Goal: Information Seeking & Learning: Check status

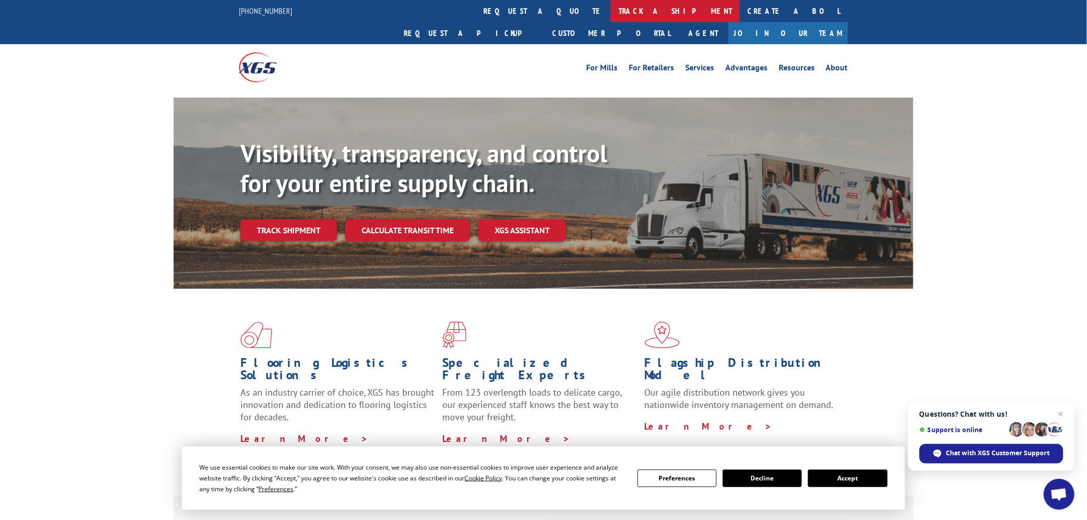
click at [611, 1] on link "track a shipment" at bounding box center [675, 11] width 129 height 22
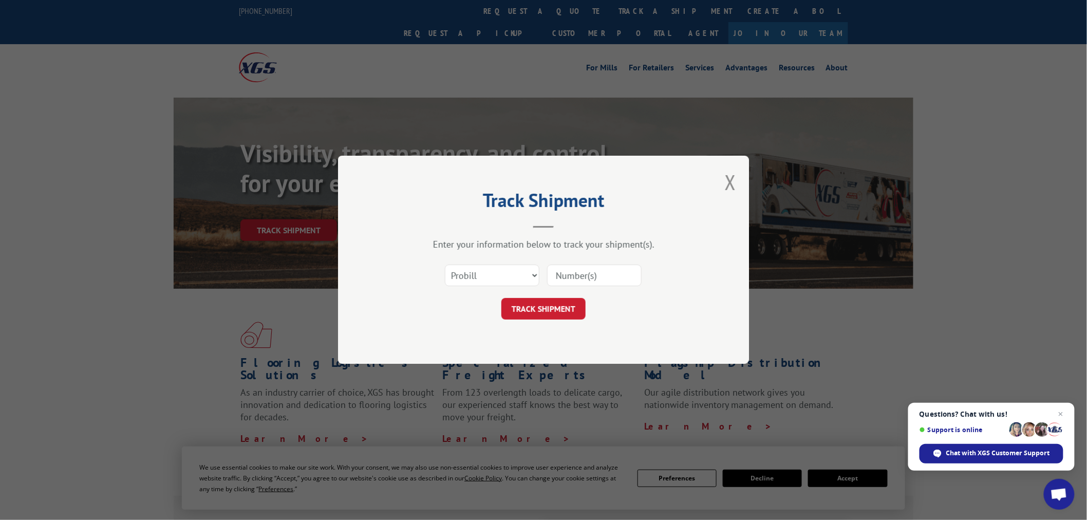
click at [587, 265] on input at bounding box center [594, 276] width 95 height 22
paste input "17516577"
type input "17516577"
drag, startPoint x: 563, startPoint y: 308, endPoint x: 570, endPoint y: 301, distance: 10.5
click at [563, 307] on button "TRACK SHIPMENT" at bounding box center [543, 309] width 84 height 22
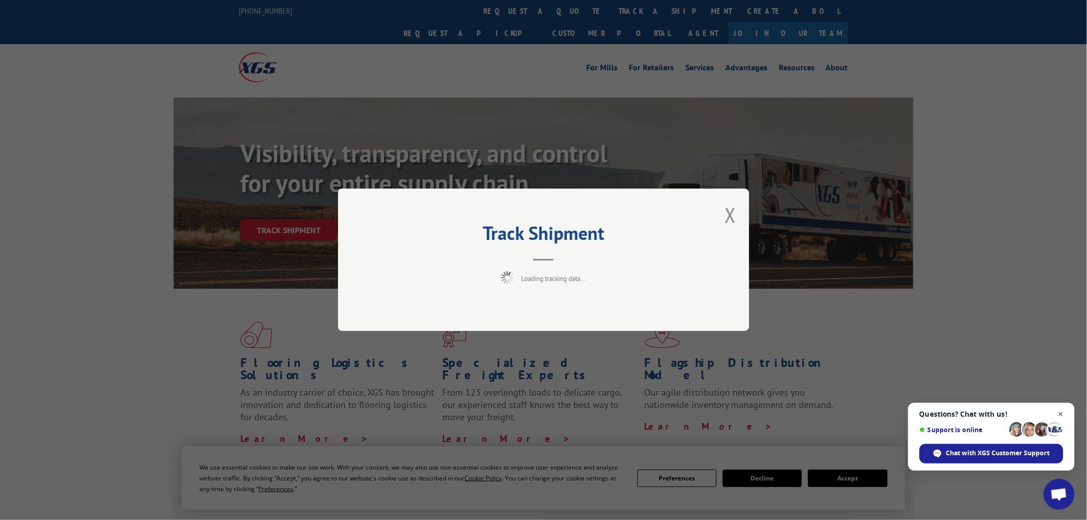
click at [1061, 414] on span "Close chat" at bounding box center [1061, 414] width 13 height 13
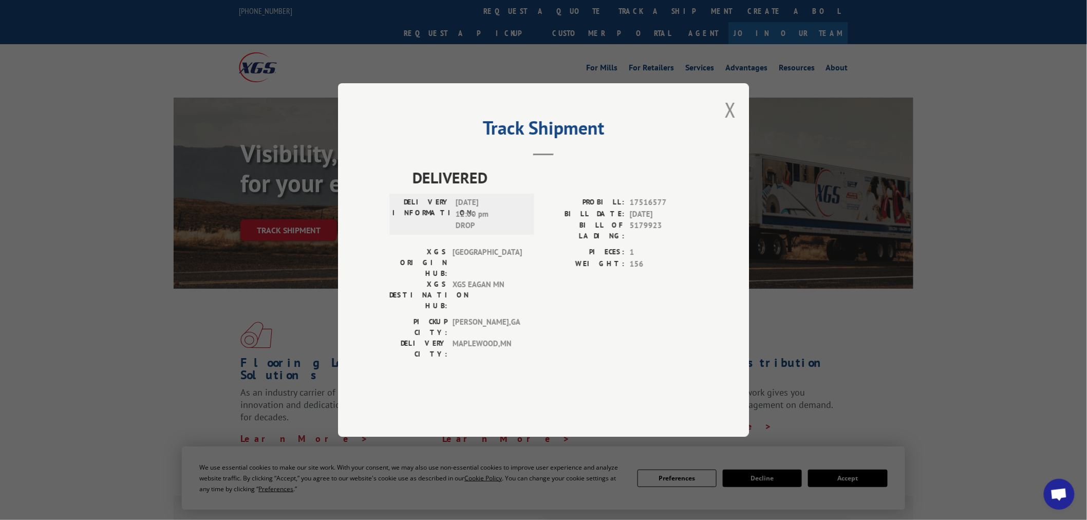
click at [725, 141] on div "Track Shipment DELIVERED DELIVERY INFORMATION: [DATE] 12:00 pm DROP PROBILL: 17…" at bounding box center [543, 259] width 411 height 353
click at [732, 137] on div "Track Shipment DELIVERED DELIVERY INFORMATION: [DATE] 12:00 pm DROP PROBILL: 17…" at bounding box center [543, 259] width 411 height 353
click at [727, 123] on button "Close modal" at bounding box center [730, 109] width 11 height 27
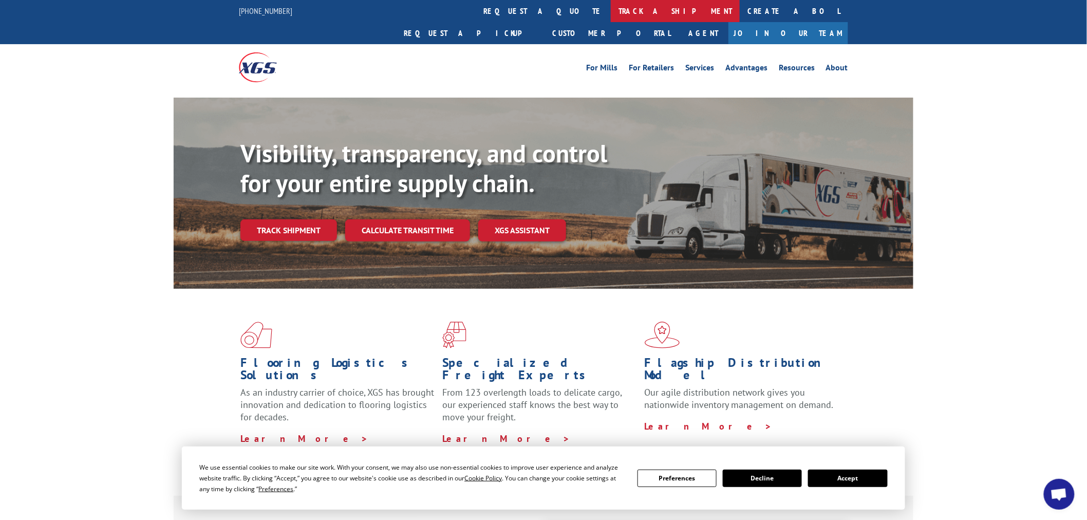
click at [611, 1] on link "track a shipment" at bounding box center [675, 11] width 129 height 22
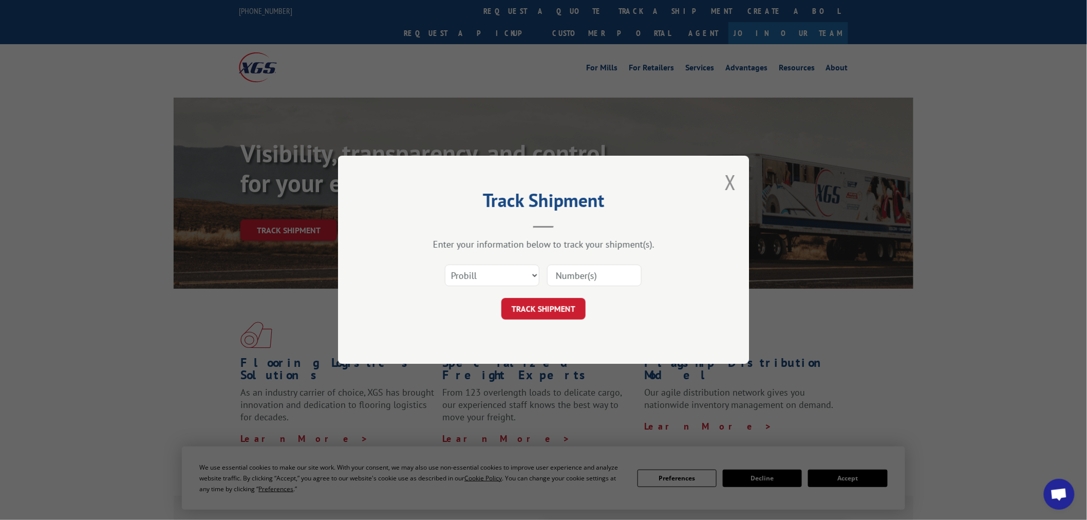
click at [586, 278] on input at bounding box center [594, 276] width 95 height 22
paste input "17521283"
type input "17521283"
click at [547, 309] on button "TRACK SHIPMENT" at bounding box center [543, 309] width 84 height 22
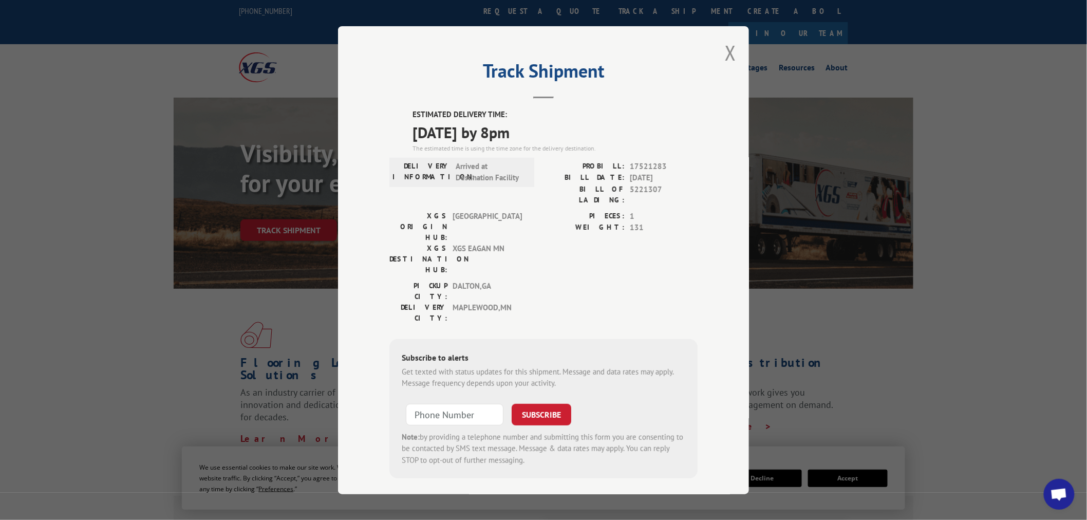
click at [727, 47] on button "Close modal" at bounding box center [730, 52] width 11 height 27
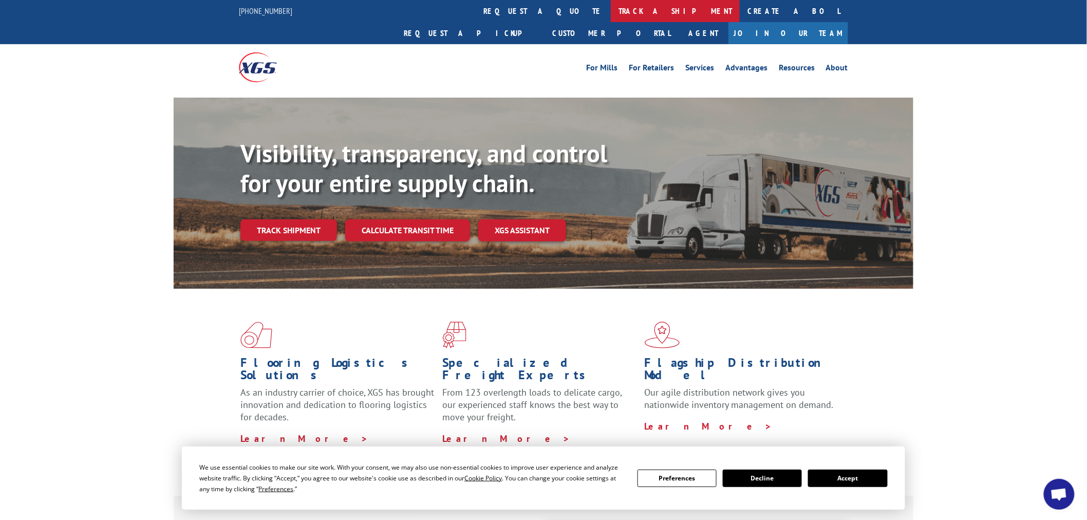
click at [611, 9] on link "track a shipment" at bounding box center [675, 11] width 129 height 22
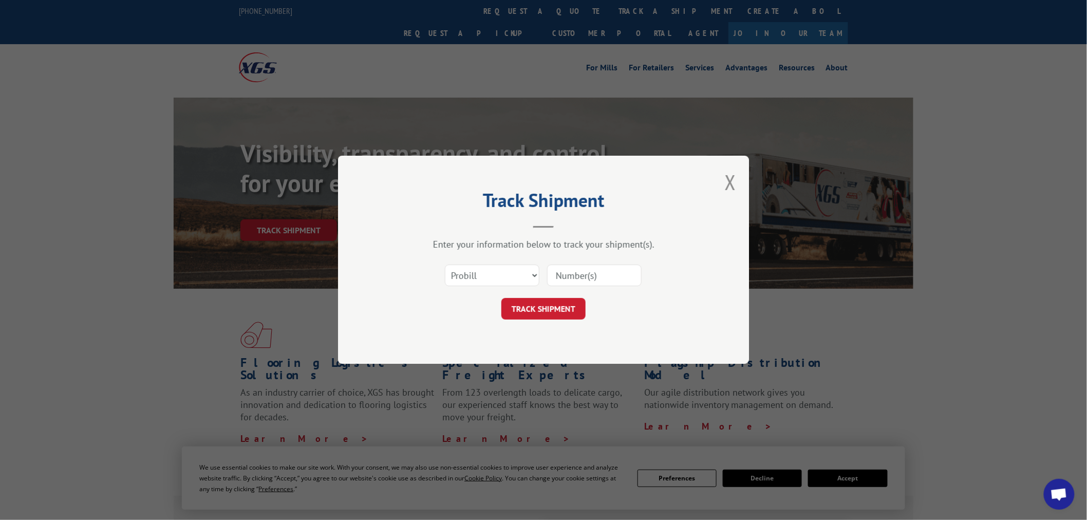
click at [587, 275] on input at bounding box center [594, 276] width 95 height 22
paste input "17470394"
type input "17470394"
click at [562, 305] on button "TRACK SHIPMENT" at bounding box center [543, 309] width 84 height 22
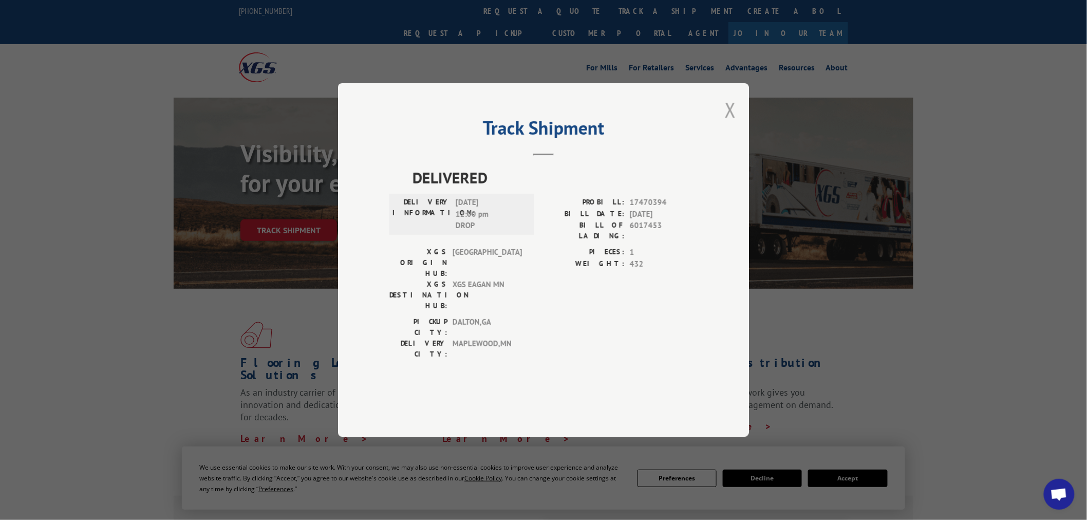
click at [728, 123] on button "Close modal" at bounding box center [730, 109] width 11 height 27
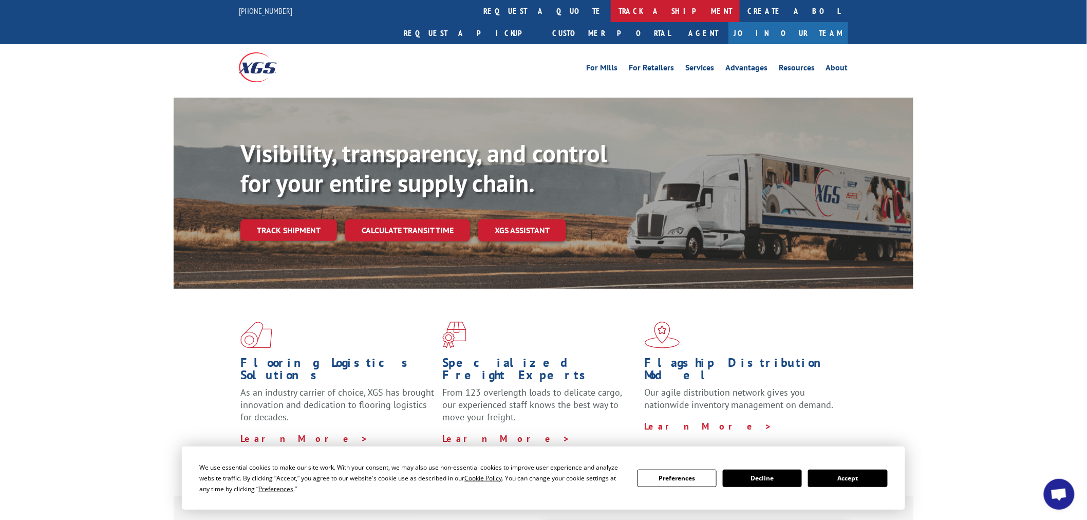
click at [611, 17] on link "track a shipment" at bounding box center [675, 11] width 129 height 22
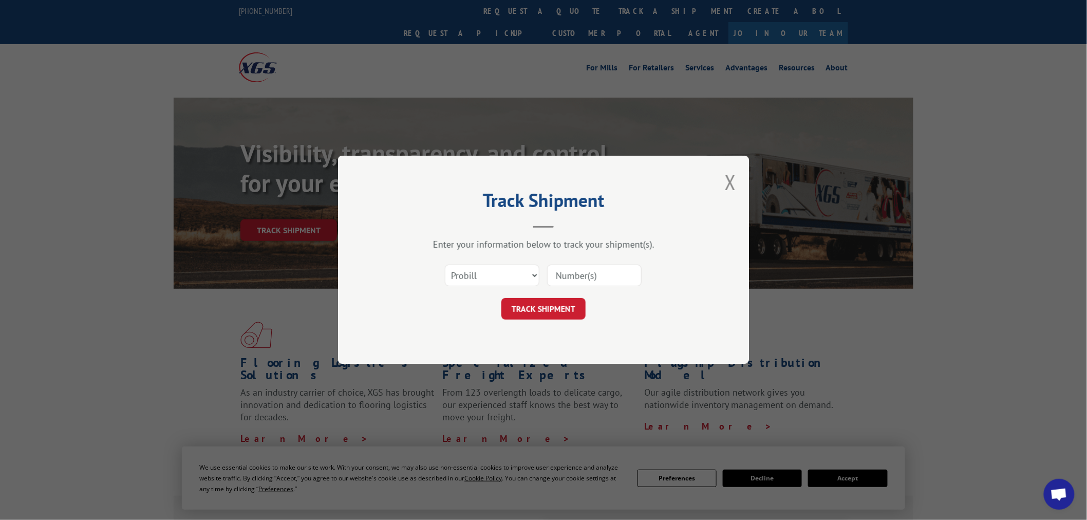
click at [619, 290] on div "Select category... Probill BOL PO" at bounding box center [543, 276] width 308 height 34
click at [619, 278] on input at bounding box center [594, 276] width 95 height 22
paste input "17229134"
type input "17229134"
click at [581, 302] on button "TRACK SHIPMENT" at bounding box center [543, 309] width 84 height 22
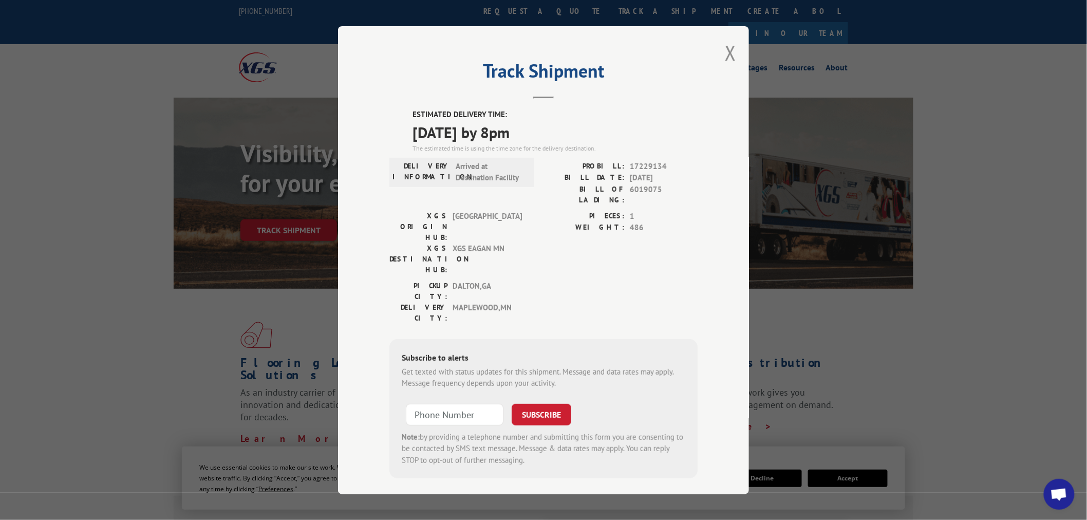
drag, startPoint x: 738, startPoint y: 59, endPoint x: 728, endPoint y: 54, distance: 10.3
click at [737, 59] on div "Track Shipment ESTIMATED DELIVERY TIME: [DATE] by 8pm The estimated time is usi…" at bounding box center [543, 260] width 411 height 468
click at [723, 64] on div "Track Shipment ESTIMATED DELIVERY TIME: [DATE] by 8pm The estimated time is usi…" at bounding box center [543, 260] width 411 height 468
click at [725, 62] on button "Close modal" at bounding box center [730, 52] width 11 height 27
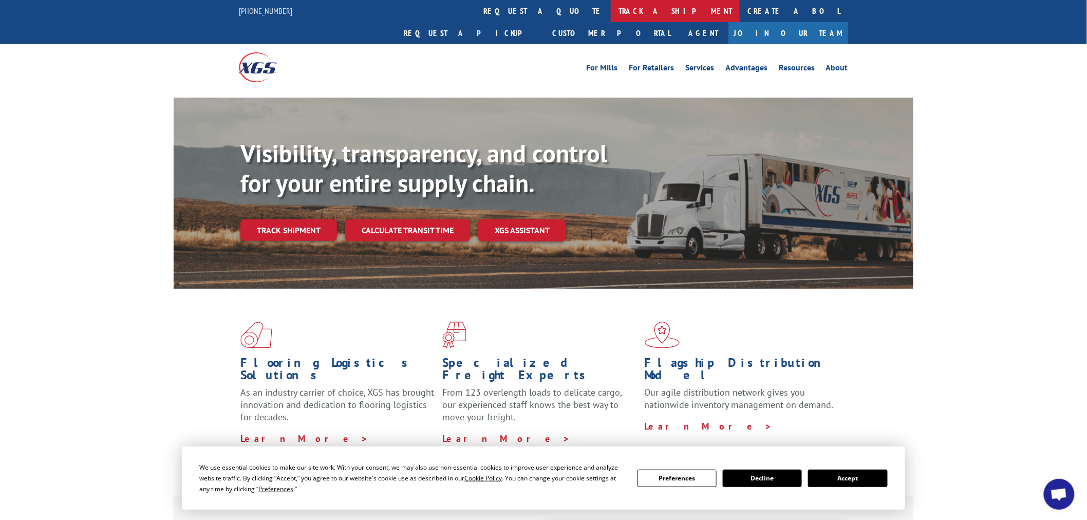
click at [611, 19] on link "track a shipment" at bounding box center [675, 11] width 129 height 22
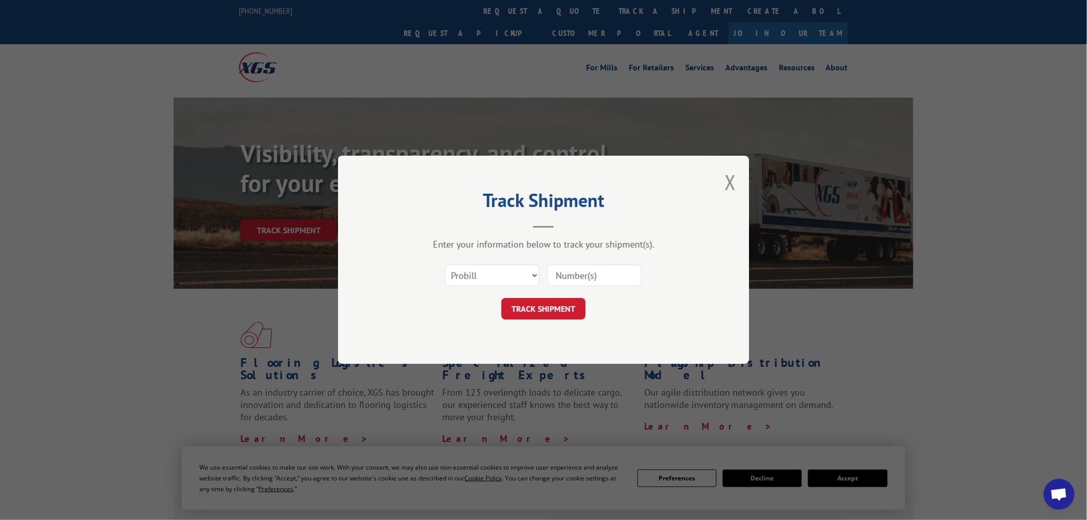
click at [567, 277] on input at bounding box center [594, 276] width 95 height 22
paste input "17470673"
type input "17470673"
drag, startPoint x: 547, startPoint y: 317, endPoint x: 509, endPoint y: 293, distance: 44.8
click at [547, 316] on button "TRACK SHIPMENT" at bounding box center [543, 309] width 84 height 22
